Goal: Task Accomplishment & Management: Manage account settings

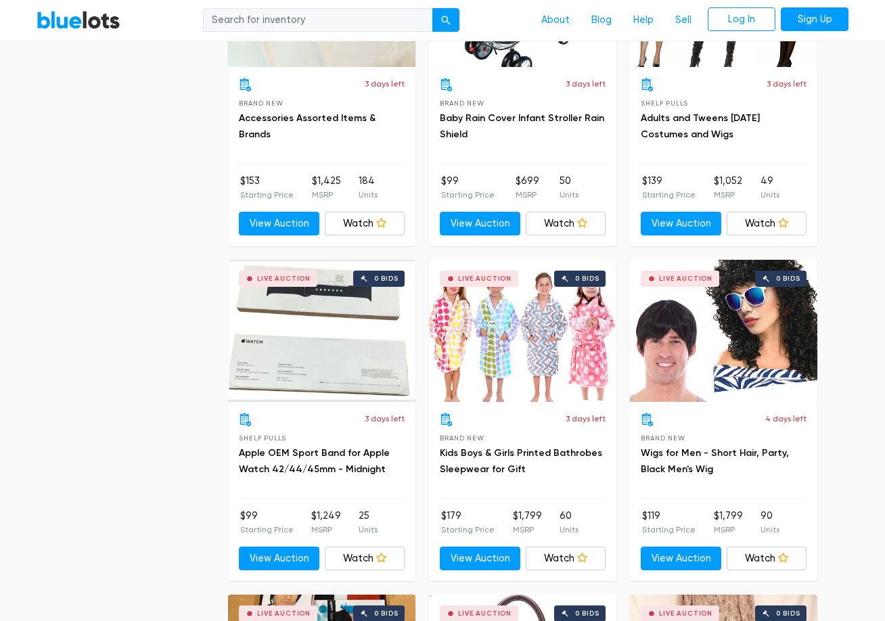
scroll to position [1895, 0]
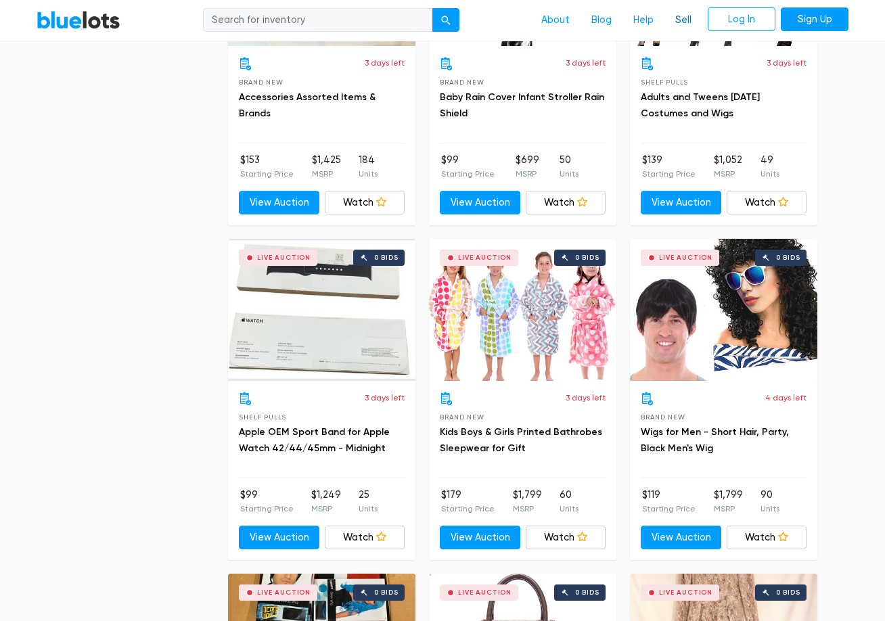
click at [677, 22] on link "Sell" at bounding box center [684, 20] width 38 height 26
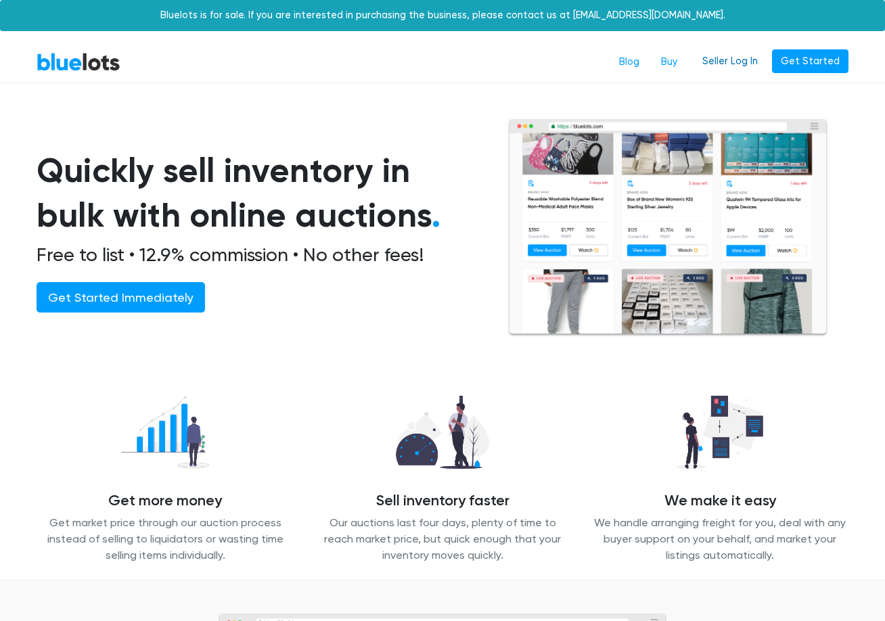
click at [738, 57] on link "Seller Log In" at bounding box center [730, 61] width 73 height 24
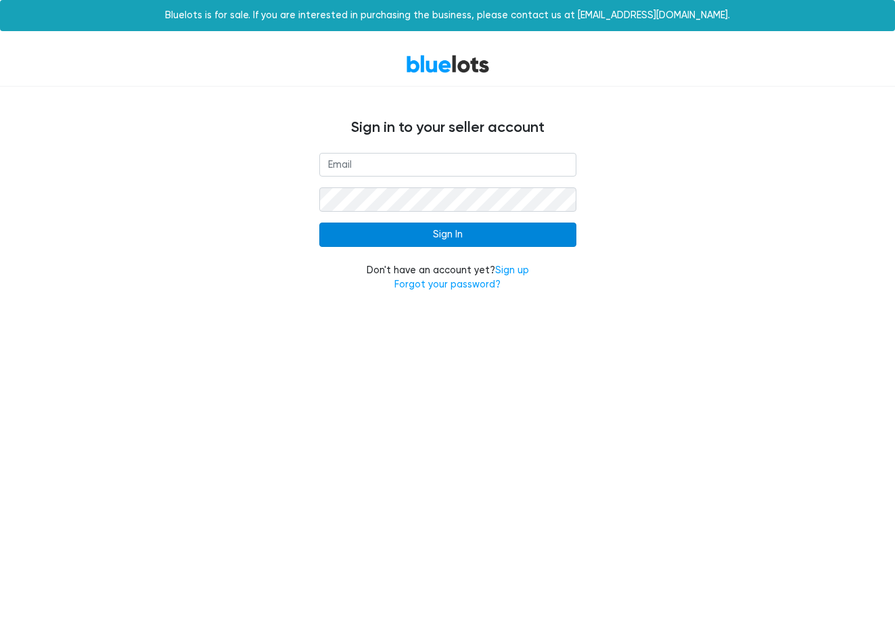
type input "[EMAIL_ADDRESS][DOMAIN_NAME]"
click at [449, 238] on input "Sign In" at bounding box center [447, 235] width 257 height 24
